Goal: Transaction & Acquisition: Purchase product/service

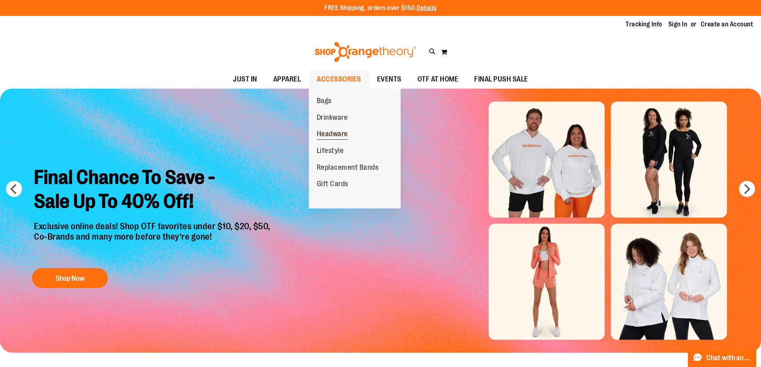
type input "**********"
click at [340, 130] on span "Headware" at bounding box center [332, 135] width 31 height 10
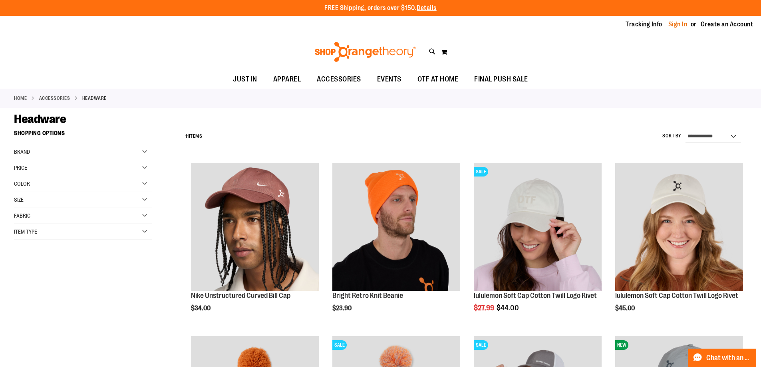
type input "**********"
click at [682, 26] on link "Sign In" at bounding box center [677, 24] width 19 height 9
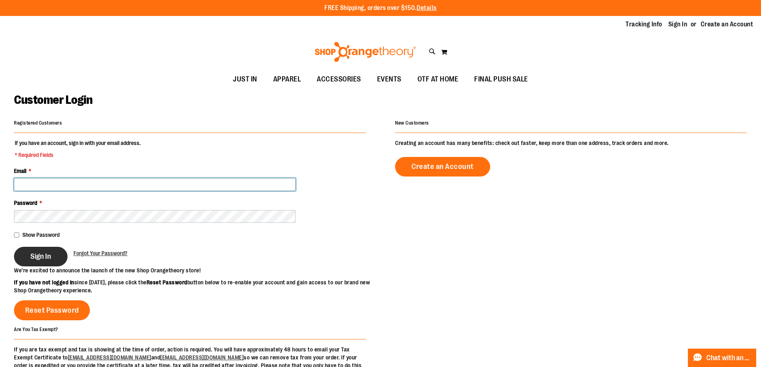
type input "**********"
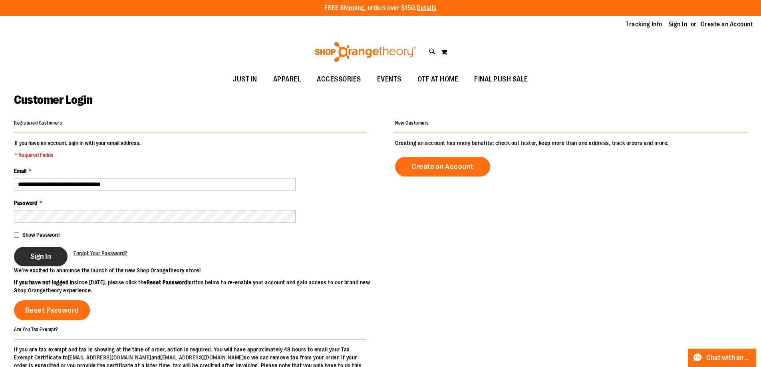
type input "**********"
click at [53, 251] on button "Sign In" at bounding box center [41, 257] width 54 height 20
click at [54, 257] on div "Sign In" at bounding box center [44, 257] width 60 height 20
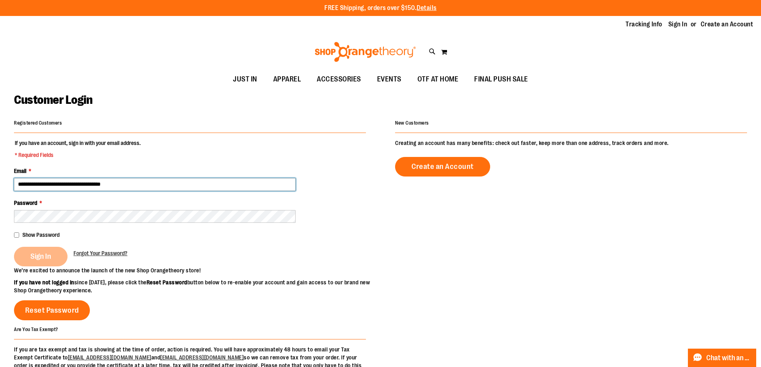
click at [165, 185] on input "**********" at bounding box center [155, 184] width 282 height 13
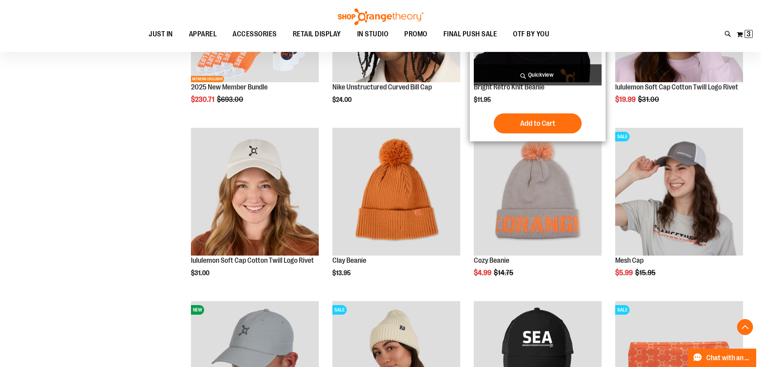
scroll to position [213, 0]
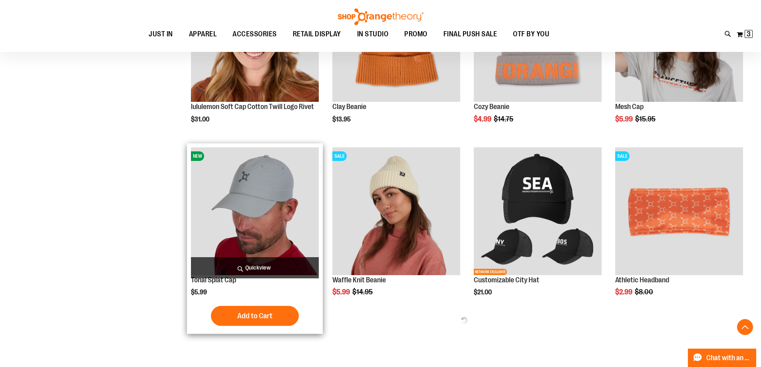
scroll to position [373, 0]
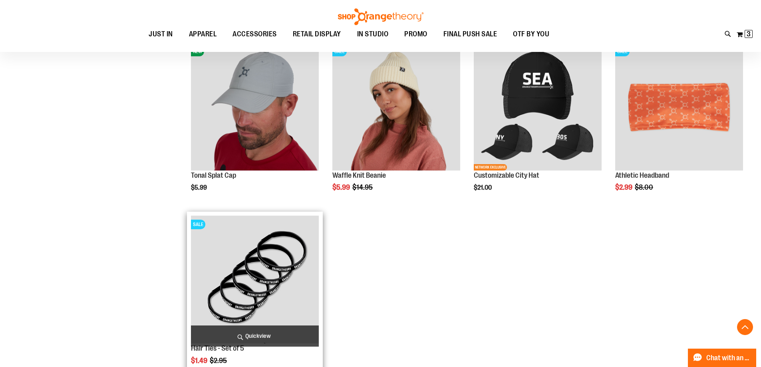
scroll to position [373, 0]
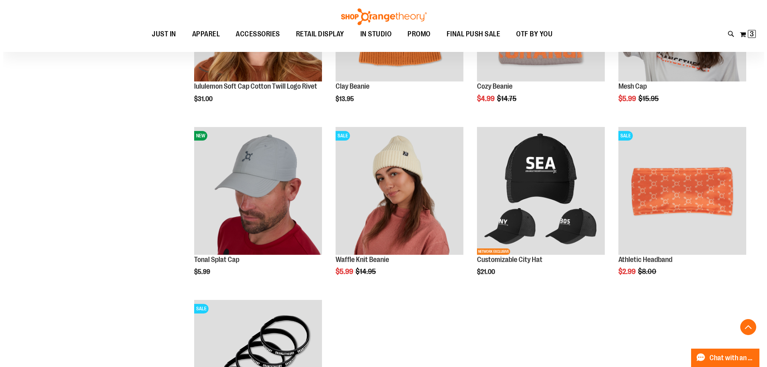
scroll to position [366, 0]
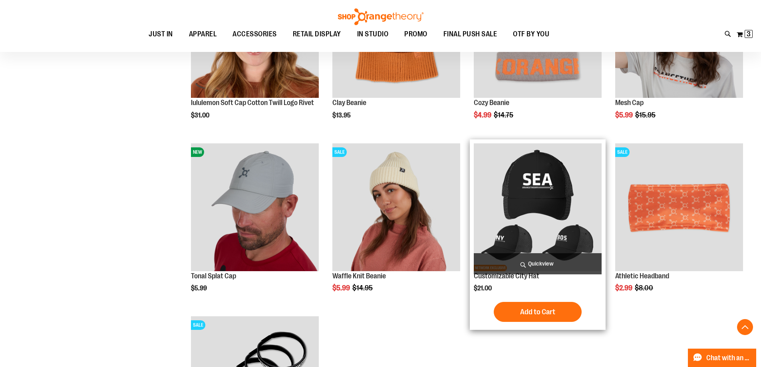
type input "**********"
click at [534, 262] on span "Quickview" at bounding box center [538, 263] width 128 height 21
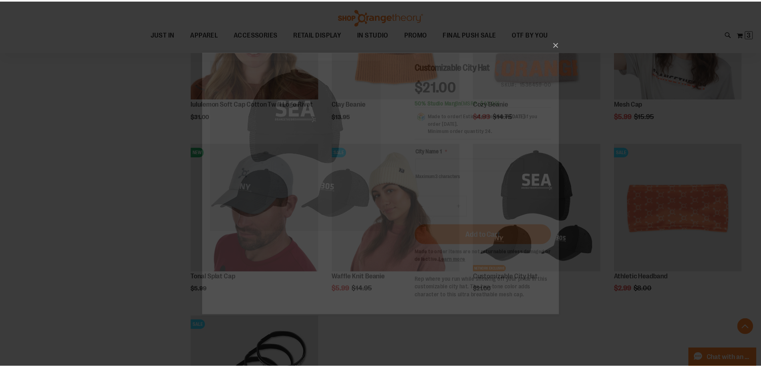
scroll to position [0, 0]
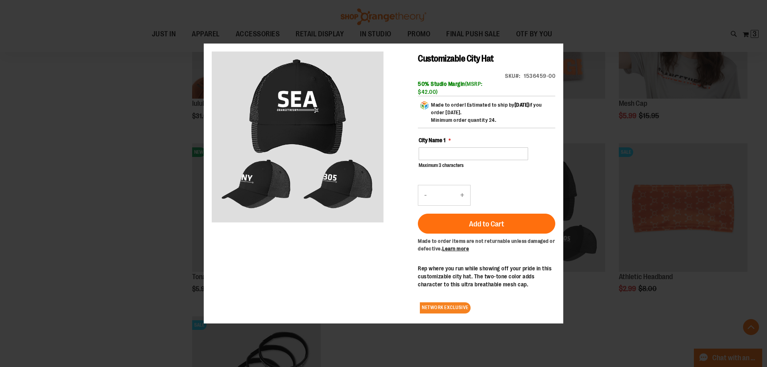
click at [434, 162] on p "Maximum 3 characters (3 remaining)" at bounding box center [473, 165] width 109 height 7
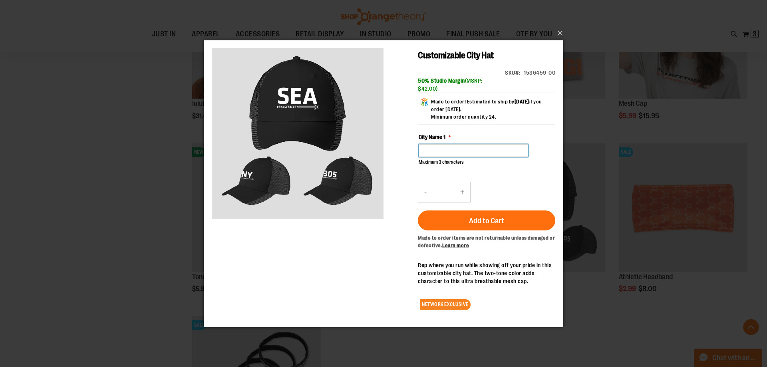
click at [442, 152] on input "City Name 1" at bounding box center [473, 150] width 109 height 13
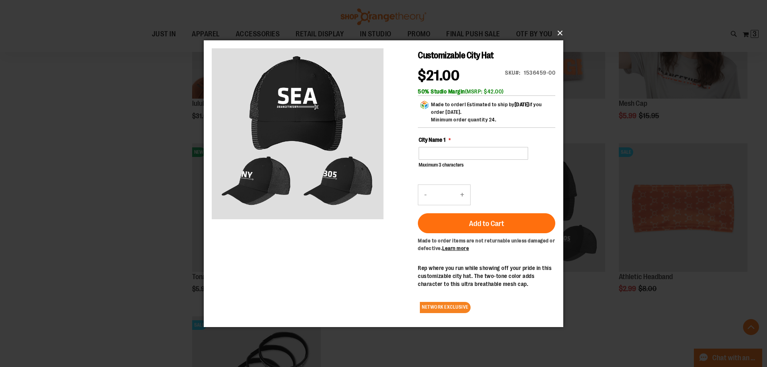
click at [562, 32] on button "×" at bounding box center [385, 33] width 359 height 18
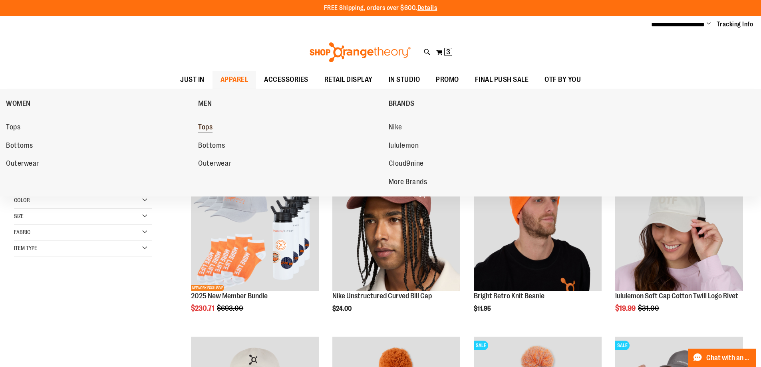
click at [209, 125] on span "Tops" at bounding box center [205, 128] width 14 height 10
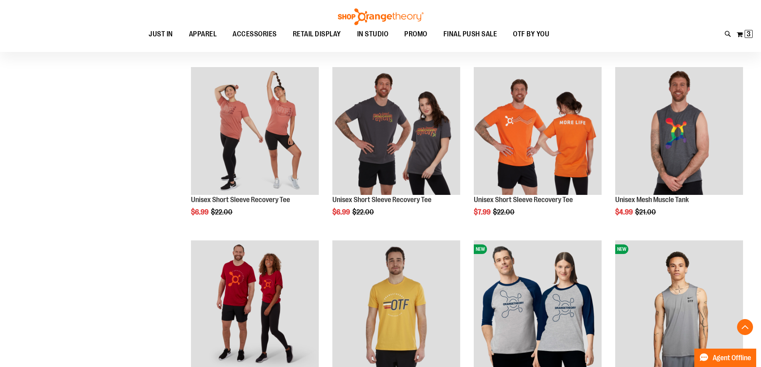
scroll to position [426, 0]
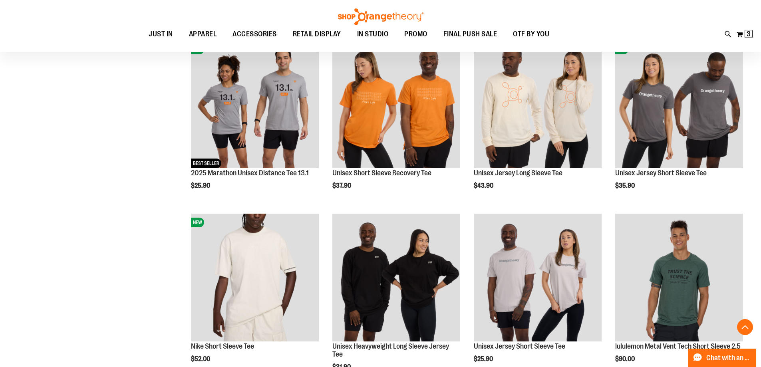
scroll to position [987, 0]
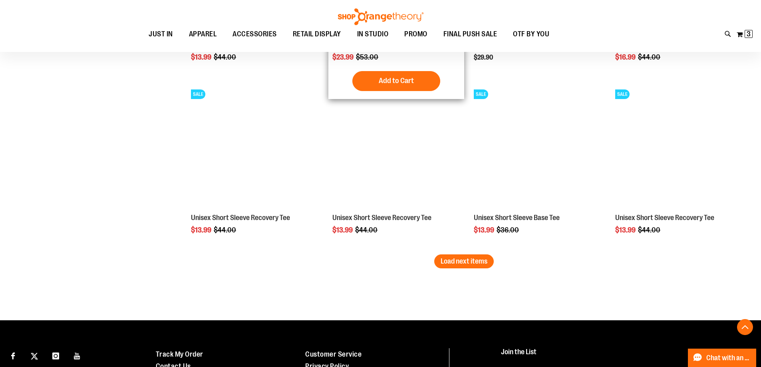
scroll to position [1544, 0]
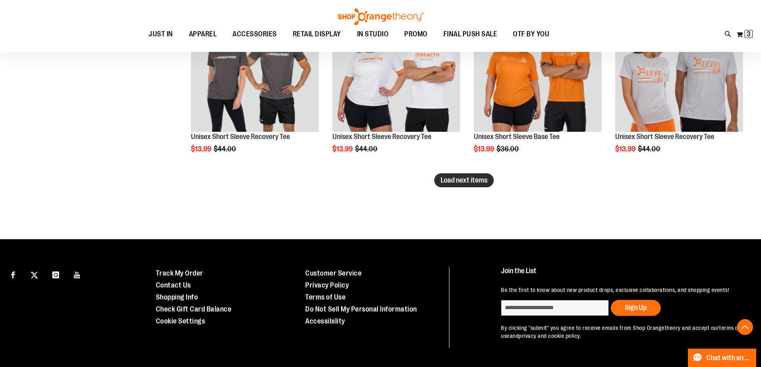
type input "**********"
click at [486, 179] on span "Load next items" at bounding box center [464, 180] width 47 height 8
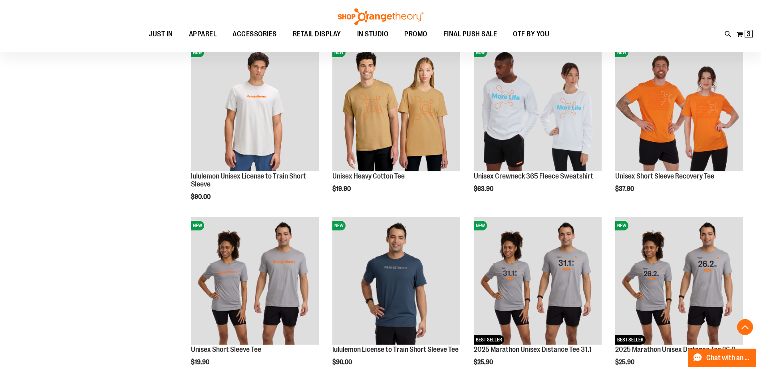
scroll to position [319, 0]
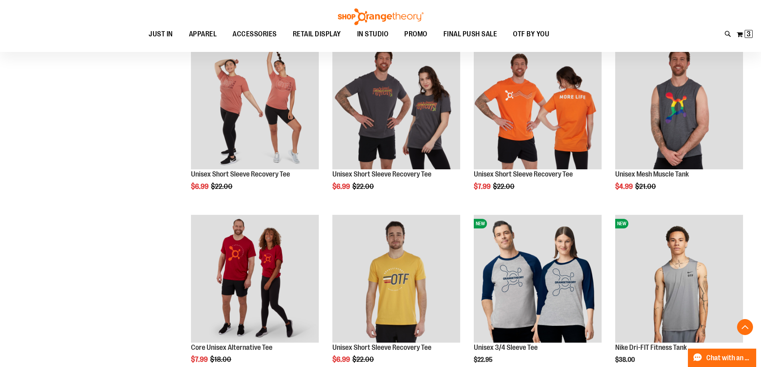
scroll to position [319, 0]
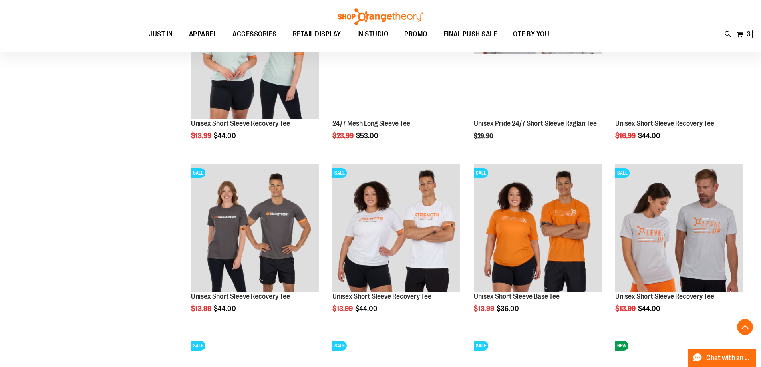
scroll to position [1597, 0]
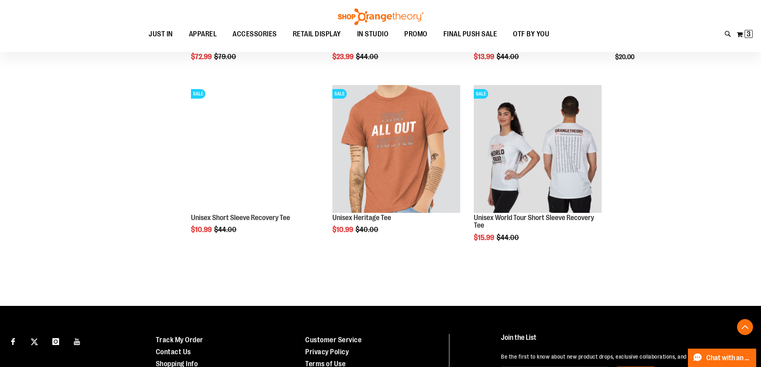
scroll to position [1898, 0]
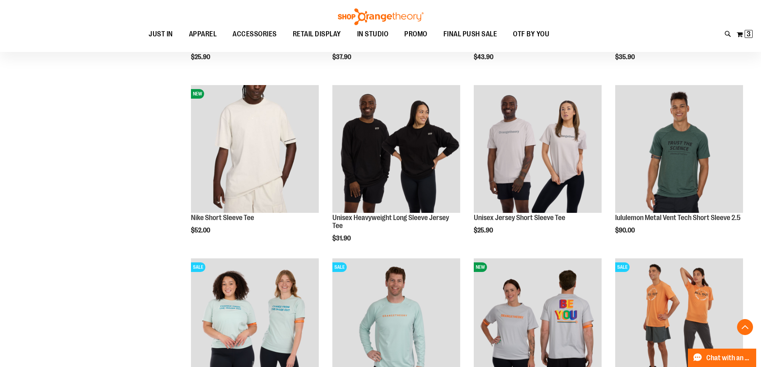
scroll to position [1099, 0]
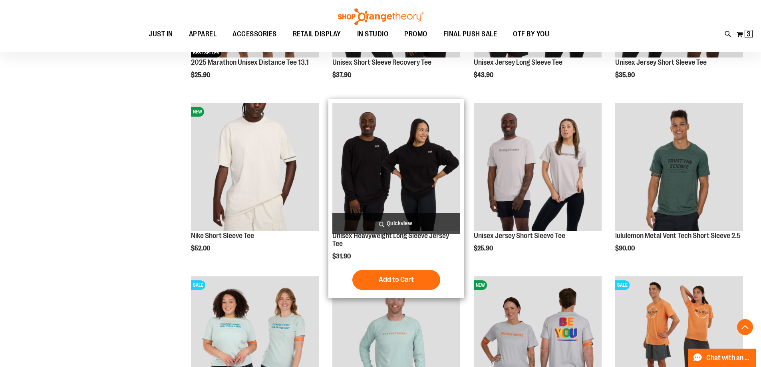
click at [424, 155] on img "product" at bounding box center [396, 167] width 128 height 128
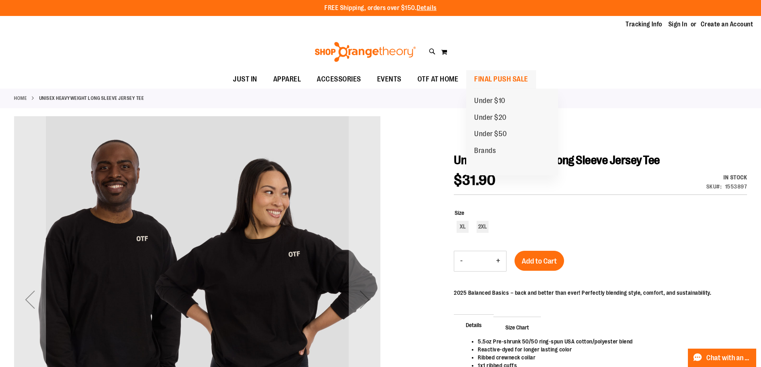
type input "**********"
click at [505, 80] on span "FINAL PUSH SALE" at bounding box center [501, 79] width 54 height 18
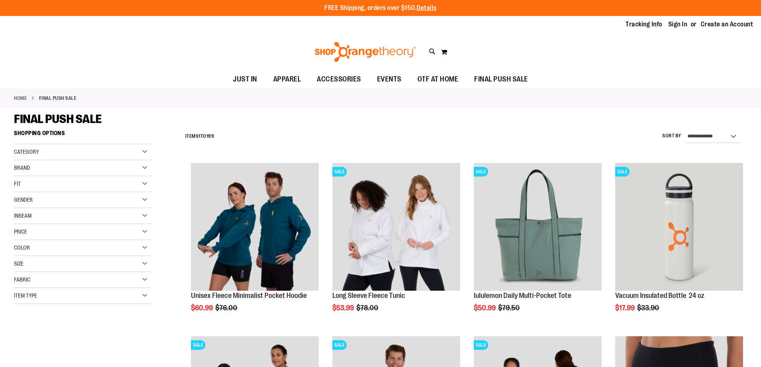
type input "**********"
click at [143, 154] on div "Category" at bounding box center [83, 152] width 138 height 16
click at [142, 154] on div "Category" at bounding box center [83, 152] width 138 height 16
click at [138, 196] on div "Gender" at bounding box center [83, 200] width 138 height 16
click at [18, 215] on link "Men 11 items" at bounding box center [78, 216] width 133 height 8
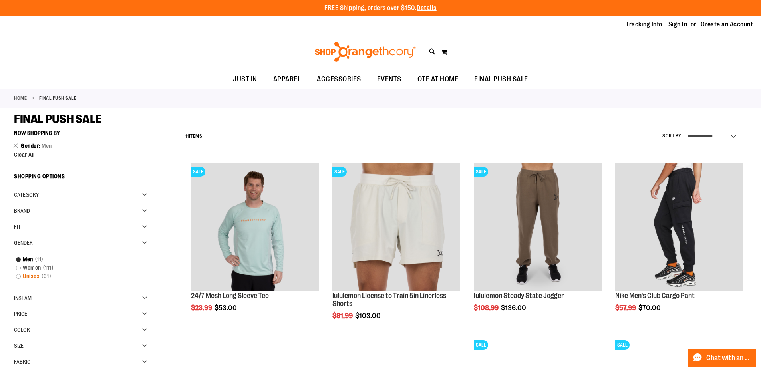
click at [28, 277] on link "Unisex 31 items" at bounding box center [78, 276] width 133 height 8
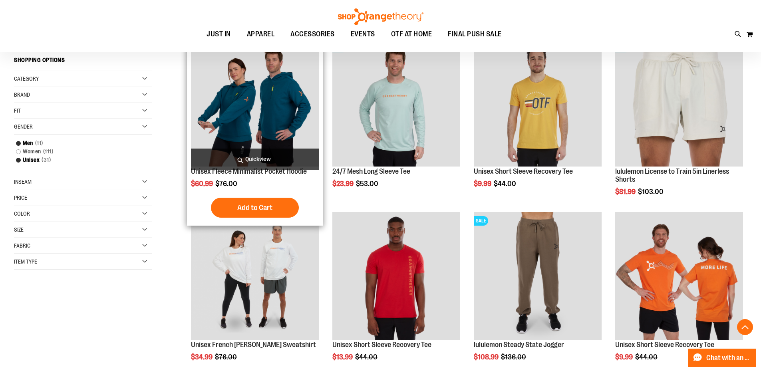
scroll to position [126, 0]
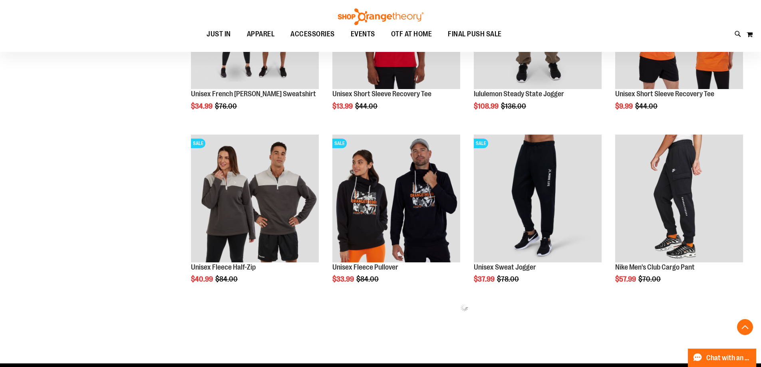
scroll to position [393, 0]
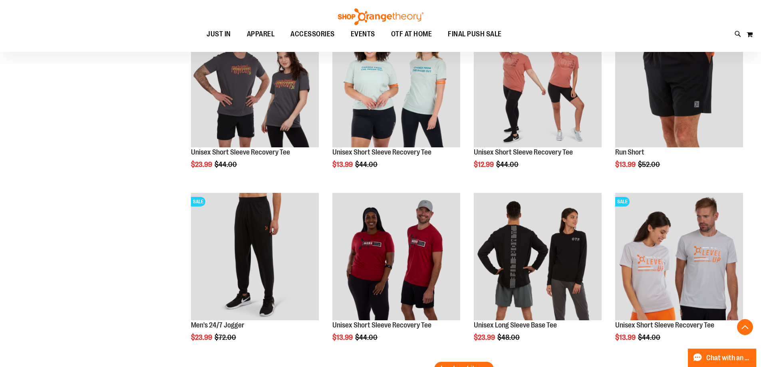
scroll to position [1458, 0]
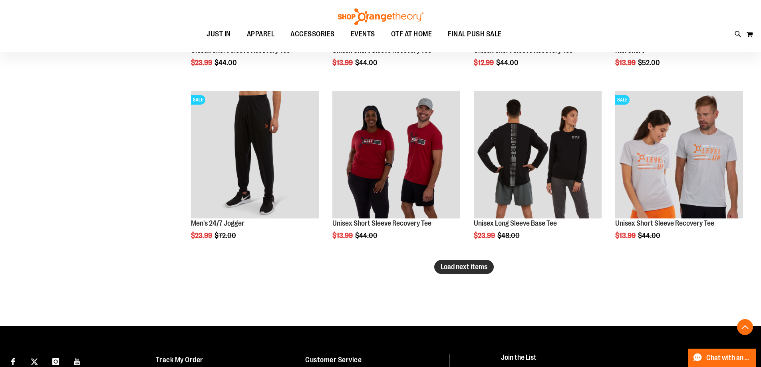
click at [475, 274] on button "Load next items" at bounding box center [464, 267] width 60 height 14
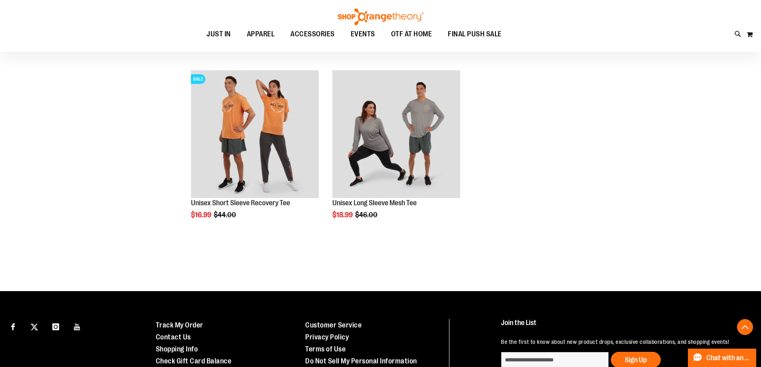
scroll to position [1831, 0]
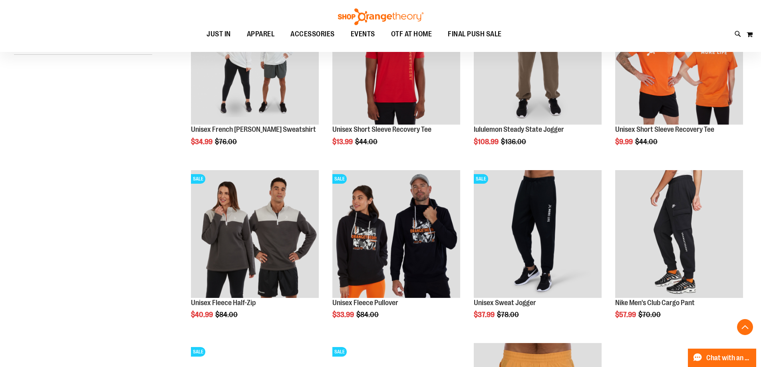
scroll to position [11, 0]
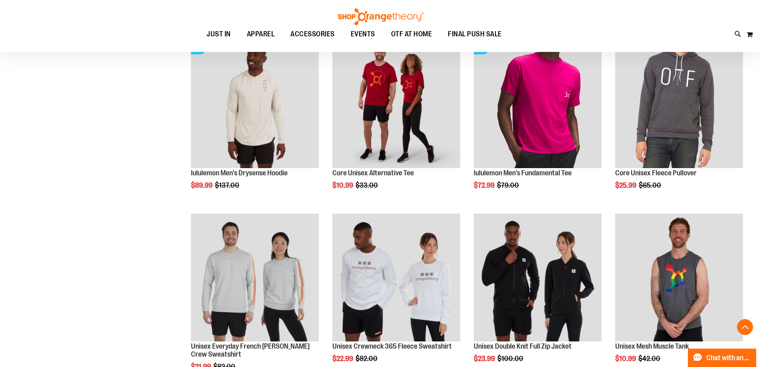
scroll to position [1011, 0]
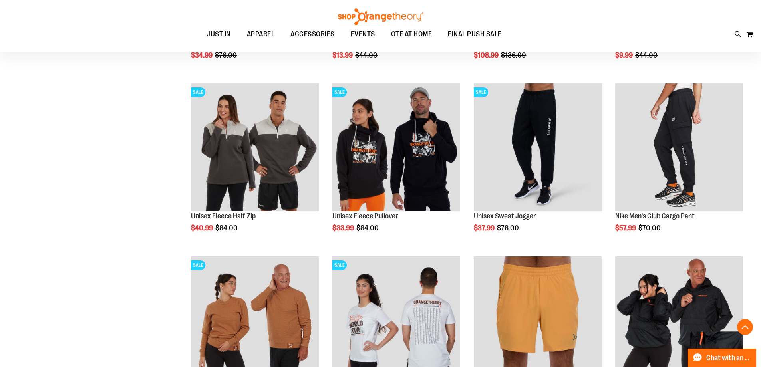
scroll to position [213, 0]
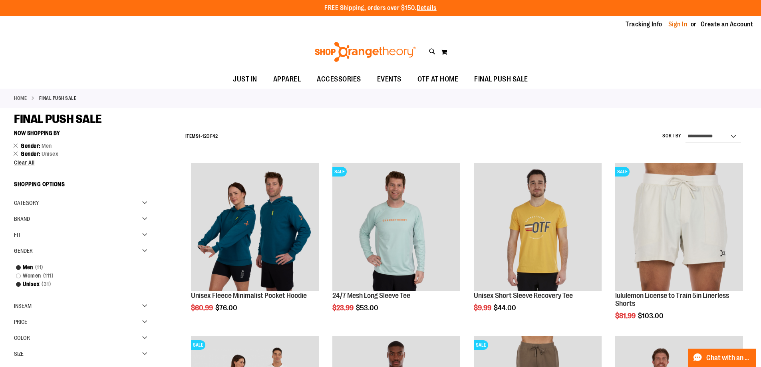
click at [683, 24] on link "Sign In" at bounding box center [677, 24] width 19 height 9
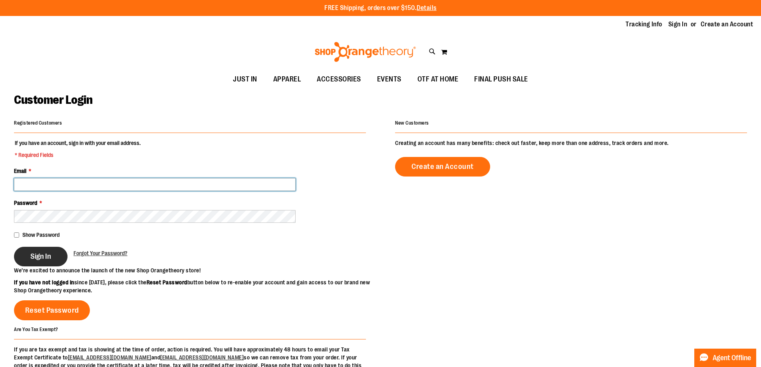
type input "**********"
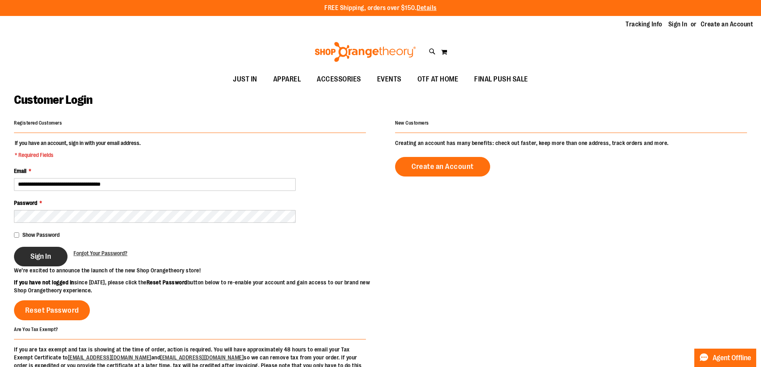
type input "**********"
click at [51, 257] on span "Sign In" at bounding box center [40, 256] width 21 height 9
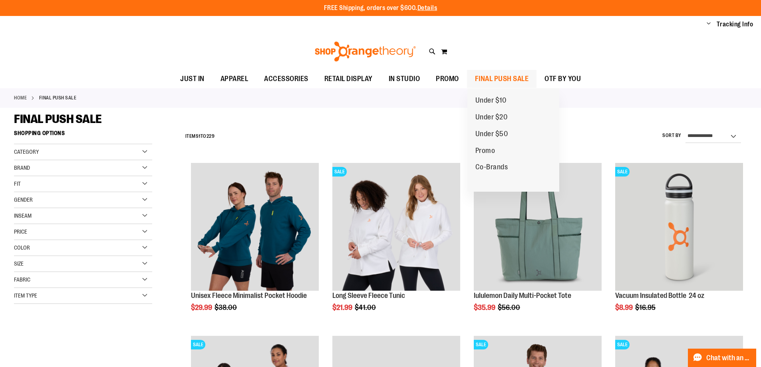
type input "**********"
click at [518, 79] on span "FINAL PUSH SALE" at bounding box center [502, 80] width 54 height 18
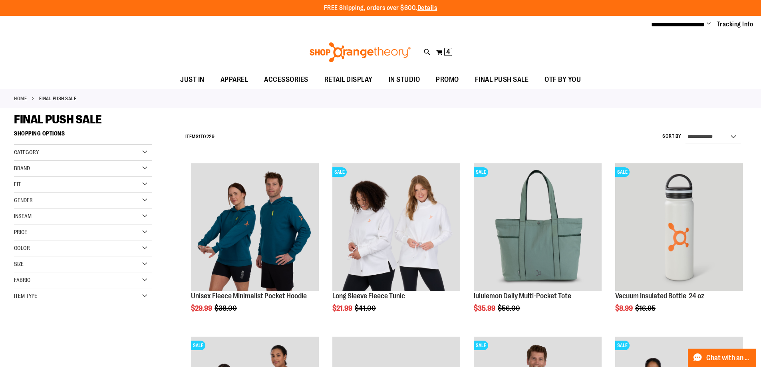
type input "**********"
click at [145, 157] on div "Category" at bounding box center [83, 153] width 138 height 16
click at [122, 201] on div "Gender" at bounding box center [83, 201] width 138 height 16
click at [30, 217] on link "Men 13 items" at bounding box center [78, 217] width 133 height 8
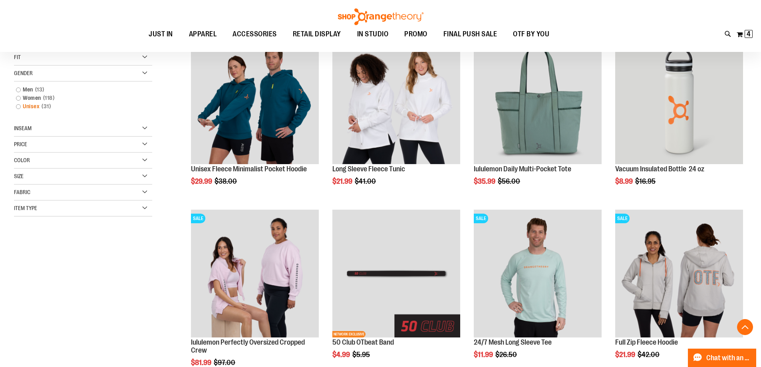
click at [18, 109] on link "Unisex 31 items" at bounding box center [78, 106] width 133 height 8
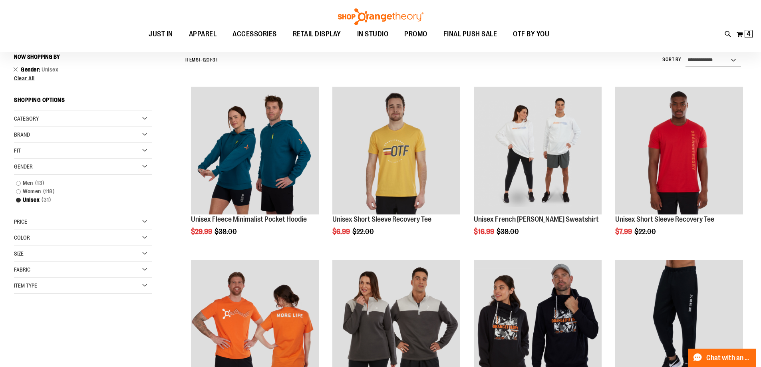
scroll to position [74, 0]
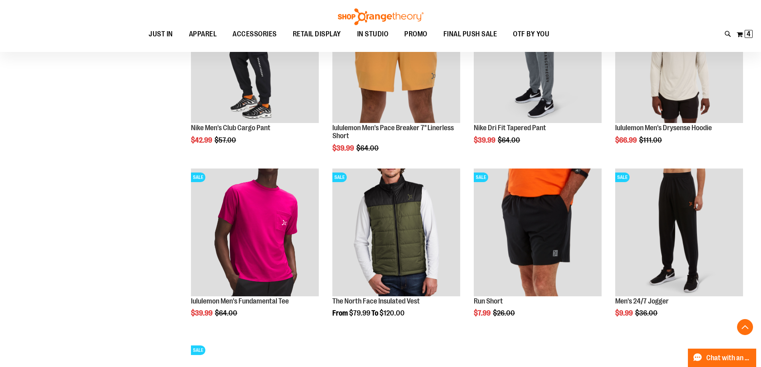
scroll to position [127, 0]
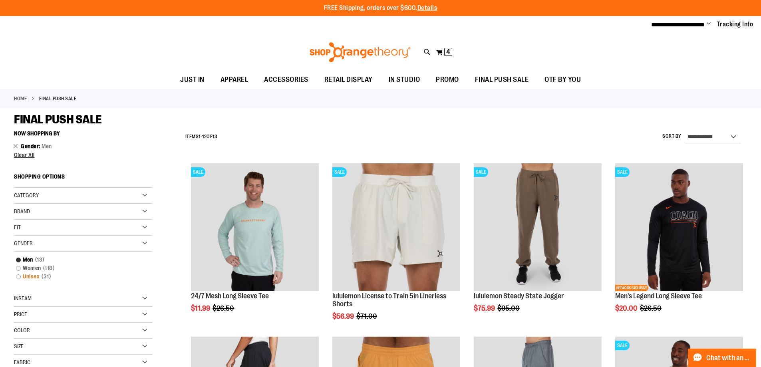
click at [20, 274] on link "Unisex 31 items" at bounding box center [78, 276] width 133 height 8
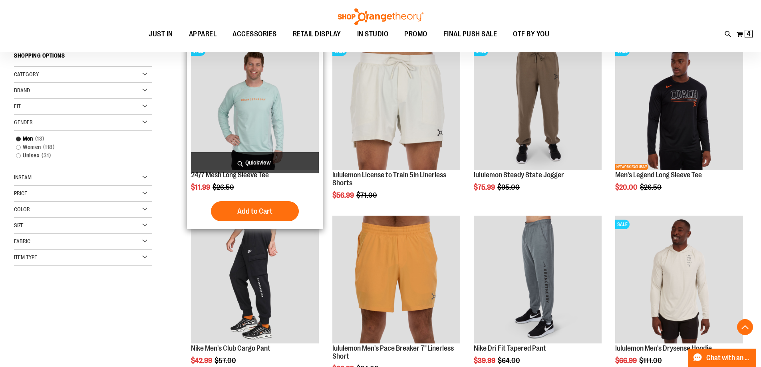
scroll to position [126, 0]
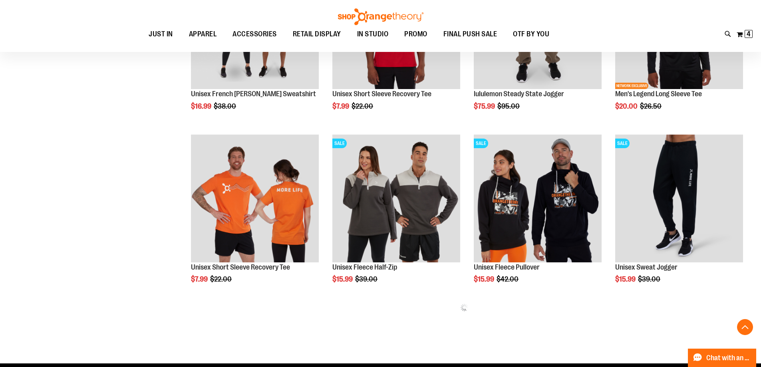
scroll to position [393, 0]
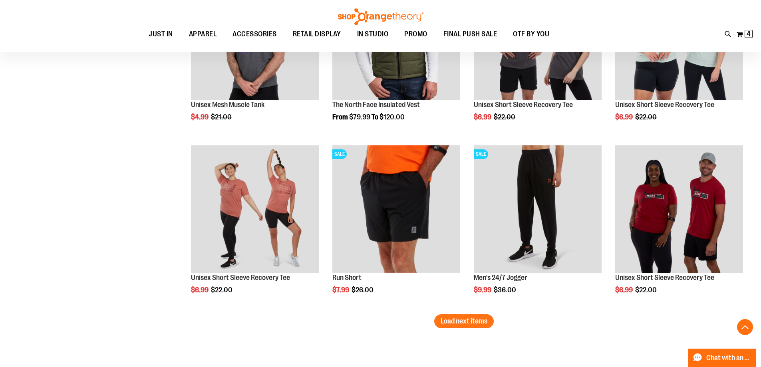
scroll to position [1404, 0]
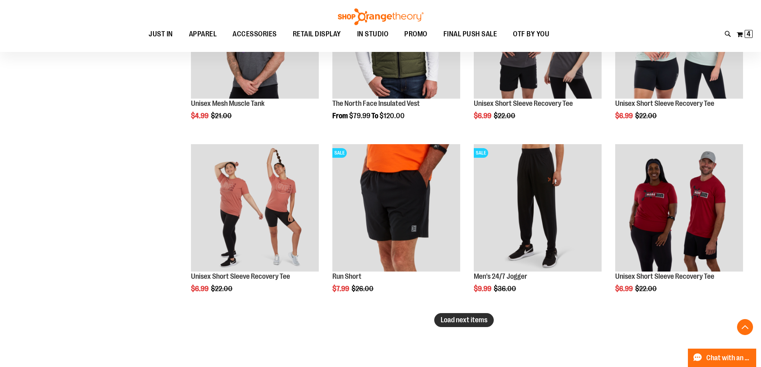
click at [449, 318] on span "Load next items" at bounding box center [464, 320] width 47 height 8
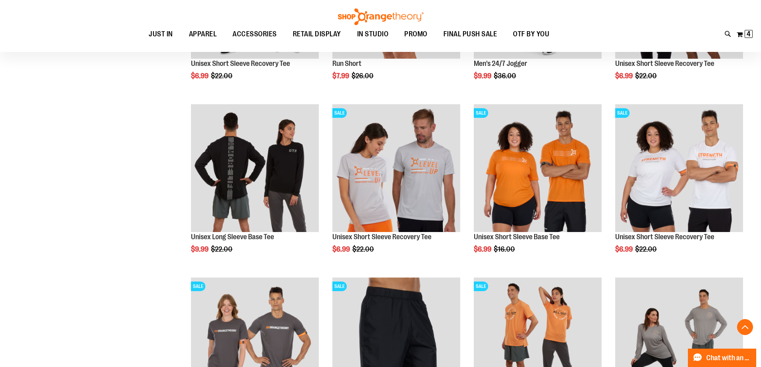
scroll to position [1724, 0]
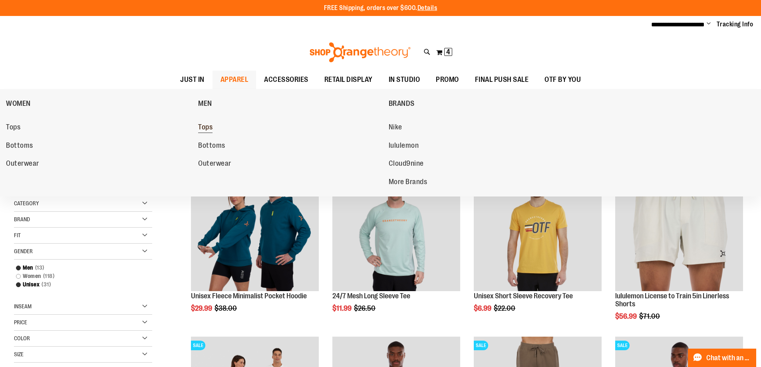
click at [208, 129] on span "Tops" at bounding box center [205, 128] width 14 height 10
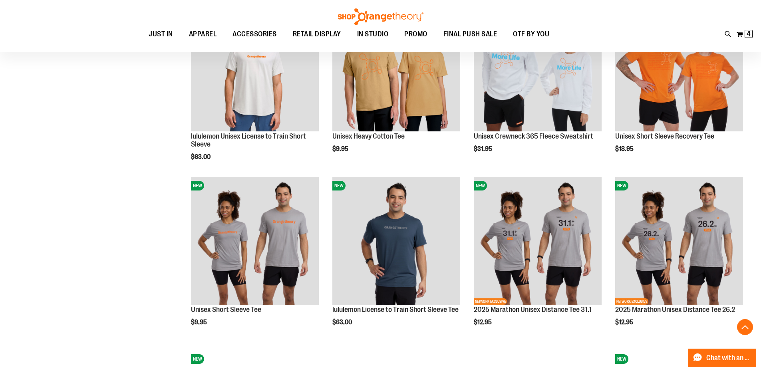
scroll to position [680, 0]
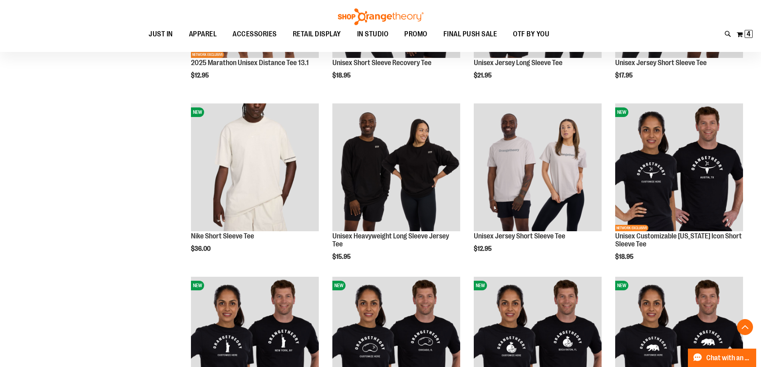
scroll to position [1106, 0]
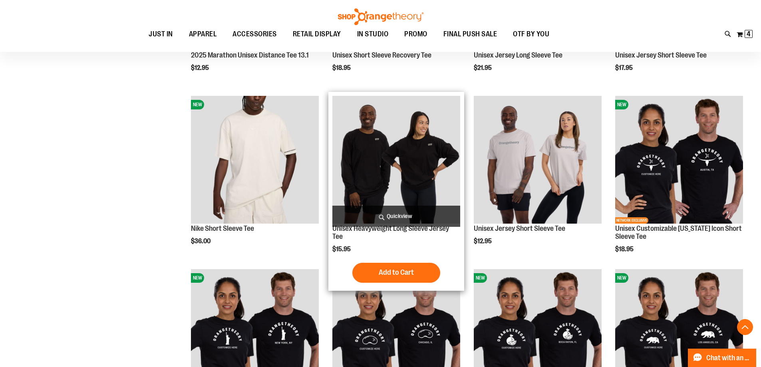
type input "**********"
click at [370, 153] on img "product" at bounding box center [396, 160] width 128 height 128
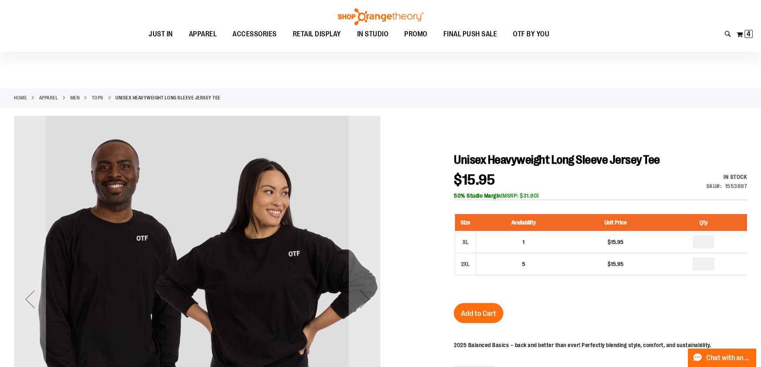
scroll to position [106, 0]
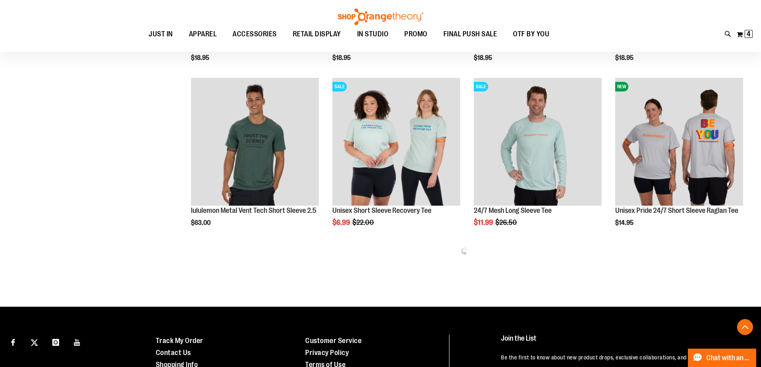
scroll to position [444, 0]
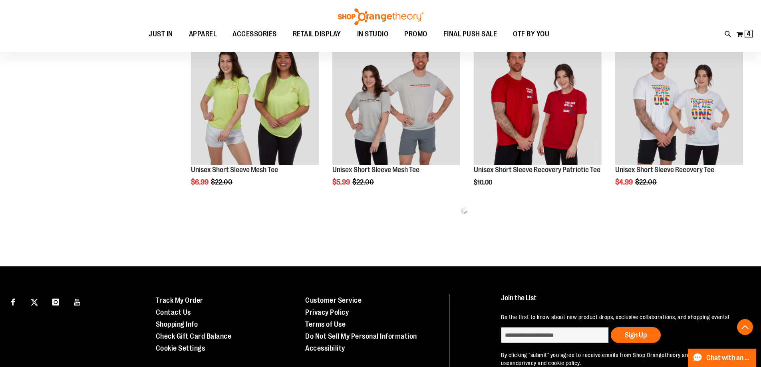
scroll to position [971, 0]
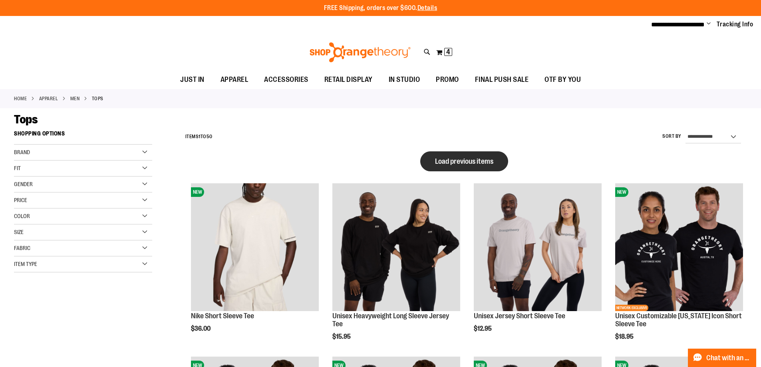
type input "**********"
click at [430, 153] on button "Load previous items" at bounding box center [464, 161] width 88 height 20
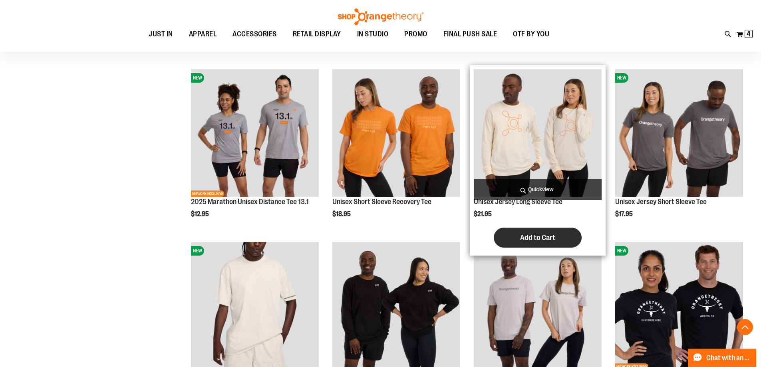
scroll to position [479, 0]
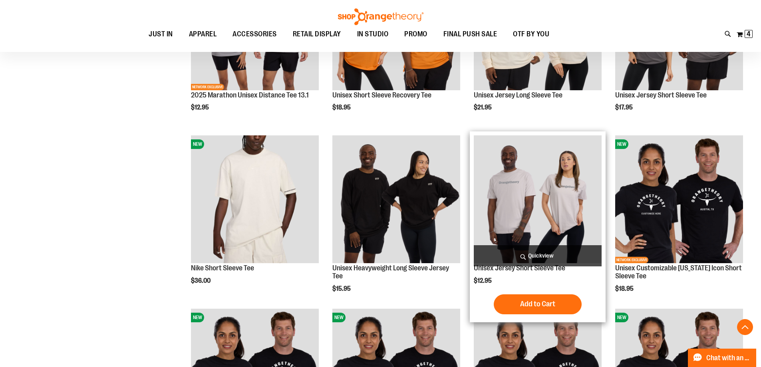
click at [527, 157] on img "product" at bounding box center [538, 199] width 128 height 128
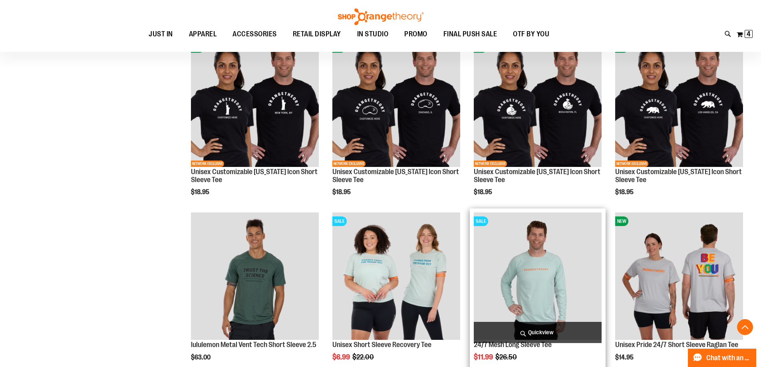
scroll to position [848, 0]
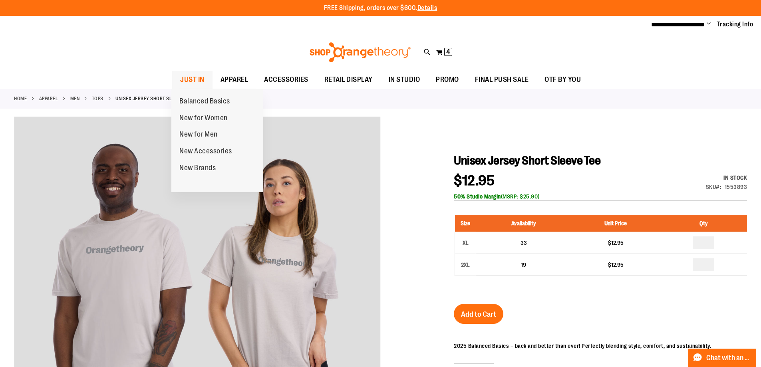
type input "**********"
click at [195, 76] on span "JUST IN" at bounding box center [192, 80] width 24 height 18
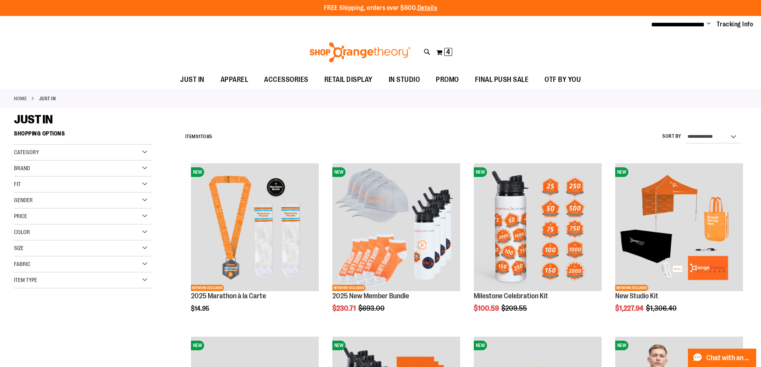
type input "**********"
click at [137, 166] on div "Brand" at bounding box center [83, 169] width 138 height 16
click at [127, 237] on div "Gender" at bounding box center [83, 240] width 138 height 16
click at [27, 272] on link "Unisex 28 items" at bounding box center [78, 272] width 133 height 8
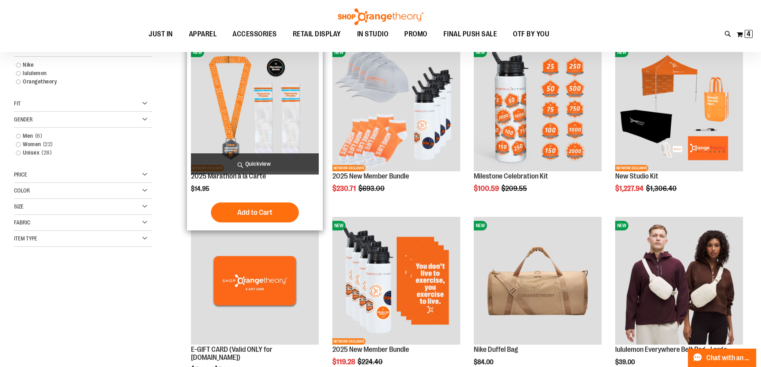
scroll to position [126, 0]
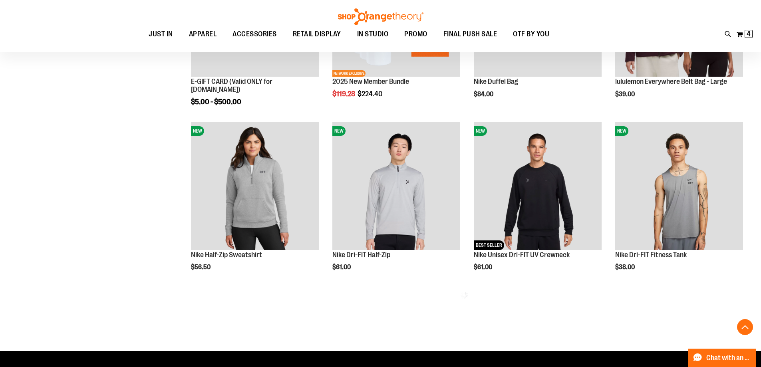
scroll to position [393, 0]
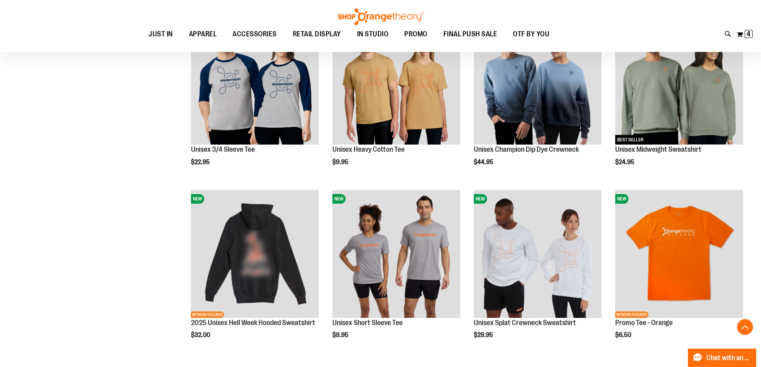
scroll to position [266, 0]
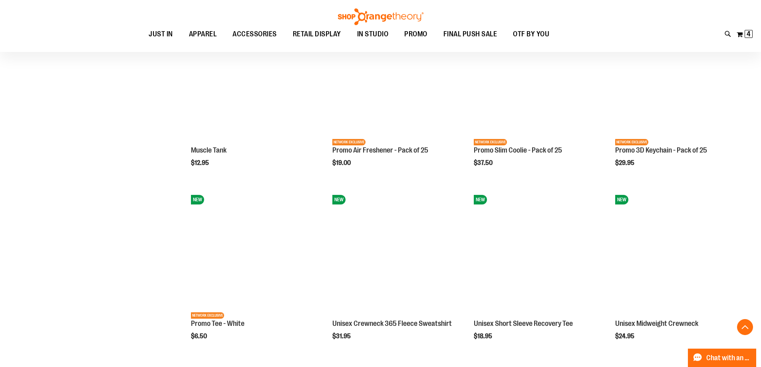
scroll to position [1065, 0]
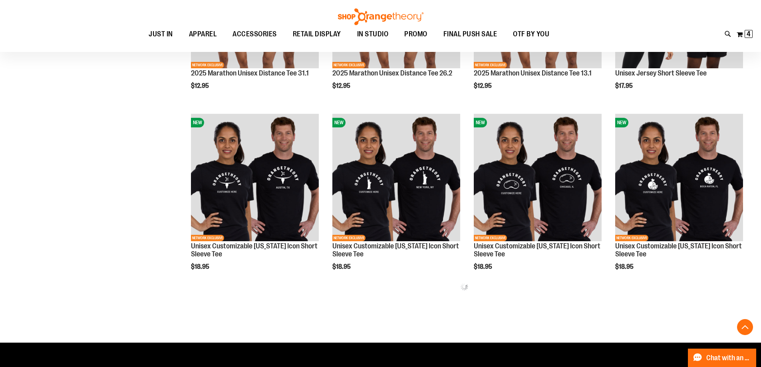
scroll to position [1491, 0]
